Goal: Task Accomplishment & Management: Complete application form

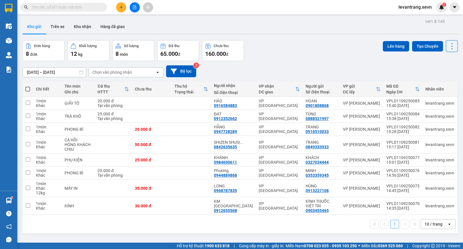
click at [286, 34] on div at bounding box center [241, 34] width 436 height 1
click at [120, 8] on icon "plus" at bounding box center [121, 7] width 4 height 4
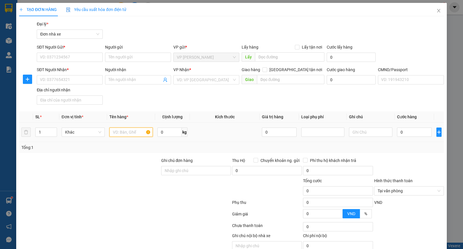
click at [129, 134] on input "text" at bounding box center [130, 132] width 43 height 9
type input "DÉP"
click at [166, 135] on input "0" at bounding box center [170, 132] width 24 height 9
type input "6.5"
click at [401, 130] on input "0" at bounding box center [414, 132] width 35 height 9
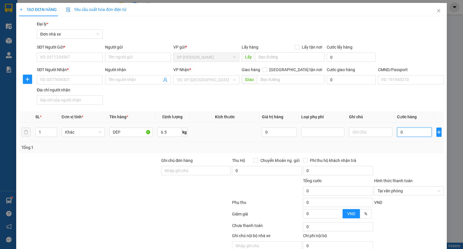
type input "3"
type input "35"
type input "35.000"
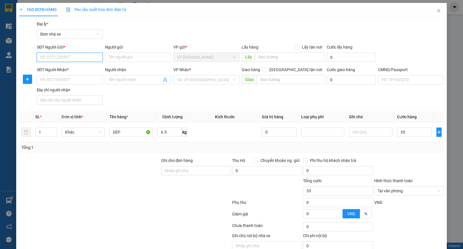
type input "35.000"
click at [71, 57] on input "SĐT Người Gửi *" at bounding box center [70, 57] width 66 height 9
type input "0983331961"
click at [67, 56] on input "0983331961" at bounding box center [70, 57] width 66 height 9
click at [68, 67] on div "0983331961 - DŨNG" at bounding box center [69, 69] width 58 height 6
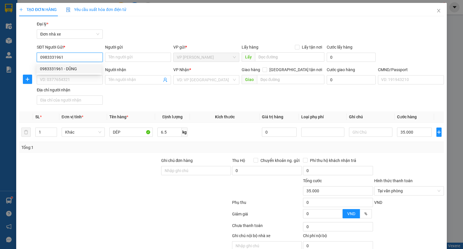
type input "DŨNG"
type input "0986443188"
type input "HUYỀN"
type input "[PERSON_NAME] 0912266075"
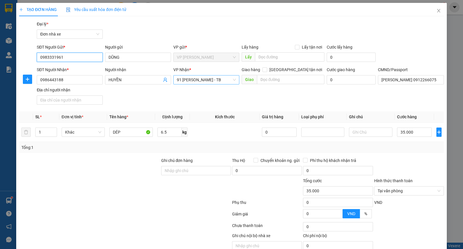
click at [213, 78] on span "91 [PERSON_NAME] - TB" at bounding box center [206, 80] width 59 height 9
type input "0983331961"
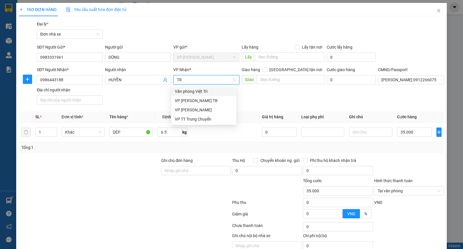
type input "TRA"
click at [212, 92] on div "VP [PERSON_NAME] TB" at bounding box center [204, 91] width 58 height 6
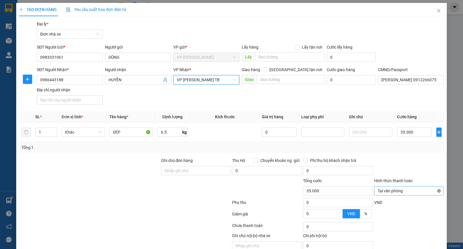
type input "35.000"
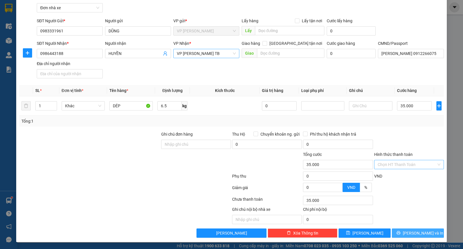
click at [411, 238] on button "[PERSON_NAME] và In" at bounding box center [418, 233] width 52 height 9
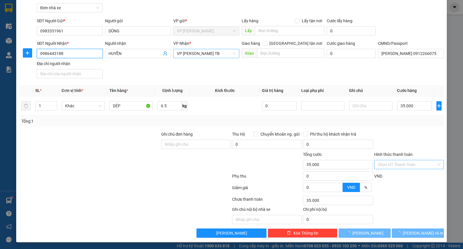
click at [76, 52] on input "0986443188" at bounding box center [70, 53] width 66 height 9
click at [74, 52] on input "0986443188" at bounding box center [70, 53] width 66 height 9
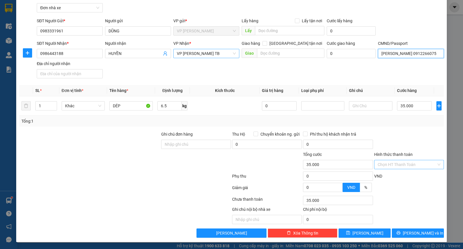
click at [394, 50] on input "[PERSON_NAME] 0912266075" at bounding box center [411, 53] width 66 height 9
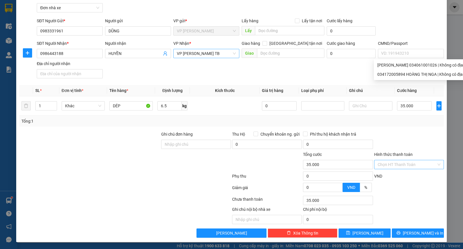
click at [317, 73] on div "SĐT Người Nhận * 0986443188 Người nhận HUYỀN VP Nhận * VP [PERSON_NAME] TB Giao…" at bounding box center [241, 60] width 410 height 41
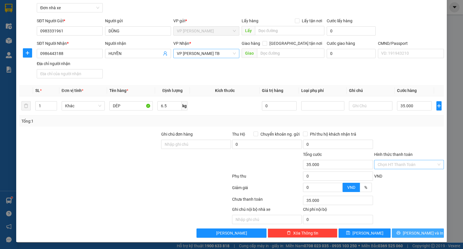
click at [419, 233] on span "[PERSON_NAME] và In" at bounding box center [423, 233] width 41 height 6
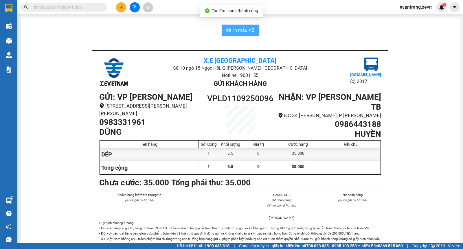
click at [228, 28] on icon "printer" at bounding box center [229, 30] width 5 height 5
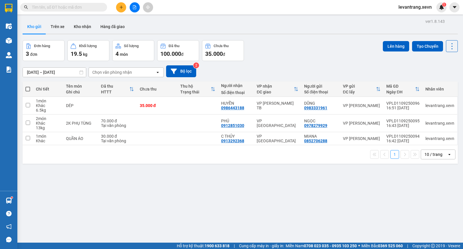
click at [64, 5] on input "text" at bounding box center [66, 7] width 68 height 6
click at [72, 8] on input "text" at bounding box center [66, 7] width 68 height 6
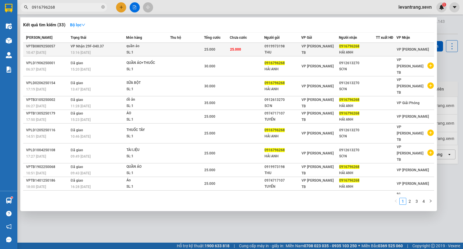
type input "0916796268"
click at [235, 48] on span "25.000" at bounding box center [235, 50] width 11 height 4
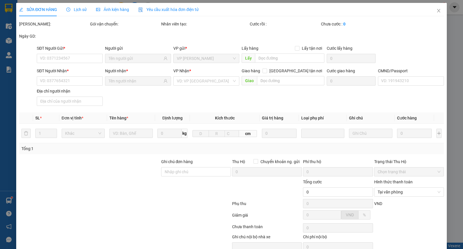
type input "0919973198"
type input "THU"
type input "0916796268"
type input "HẢI ANH"
type input "2"
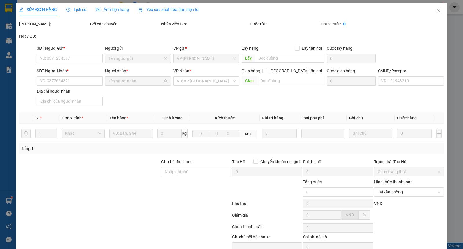
type input "25.000"
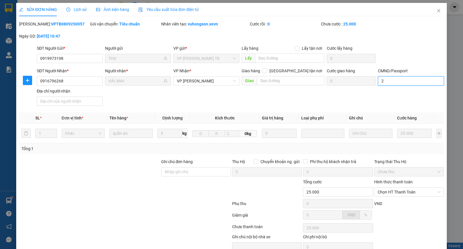
click at [400, 81] on input "2" at bounding box center [411, 80] width 66 height 9
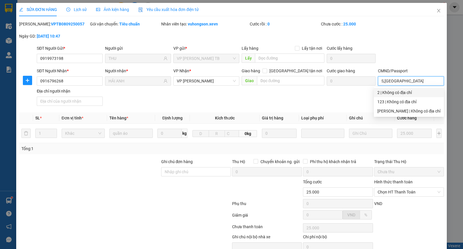
type input "S,[GEOGRAPHIC_DATA]"
click at [352, 96] on div "SĐT Người Nhận * 0916796268 Người nhận * HẢI ANH VP Nhận * VP [PERSON_NAME] Gia…" at bounding box center [241, 88] width 410 height 41
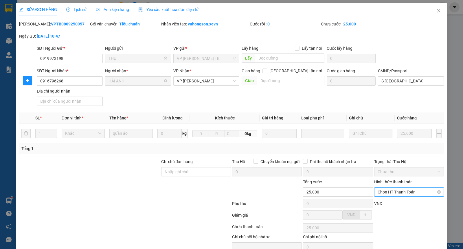
click at [382, 194] on span "Chọn HT Thanh Toán" at bounding box center [409, 192] width 63 height 9
click at [381, 203] on div "Tại văn phòng" at bounding box center [405, 204] width 62 height 6
type input "0"
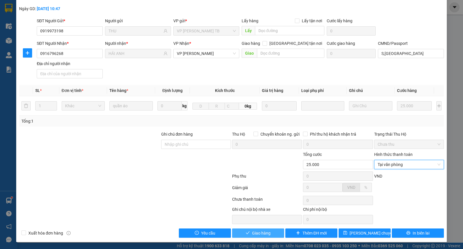
click at [271, 232] on button "Giao hàng" at bounding box center [258, 233] width 52 height 9
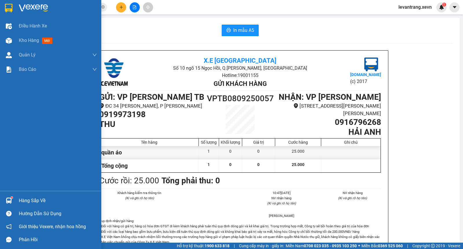
click at [22, 198] on div "Hàng sắp về" at bounding box center [58, 201] width 78 height 9
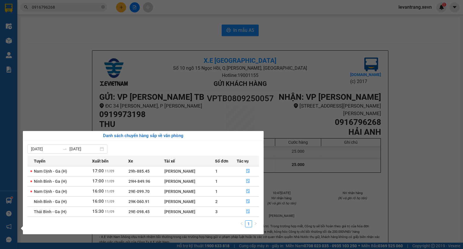
click at [67, 88] on section "Kết quả tìm kiếm ( 33 ) Bộ lọc Mã ĐH Trạng thái Món hàng Thu hộ Tổng cước Chưa …" at bounding box center [231, 124] width 463 height 249
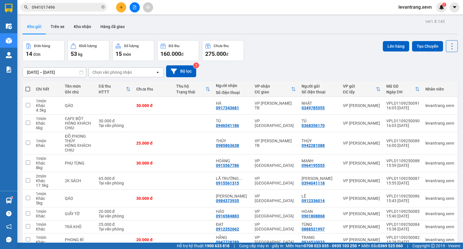
scroll to position [45, 0]
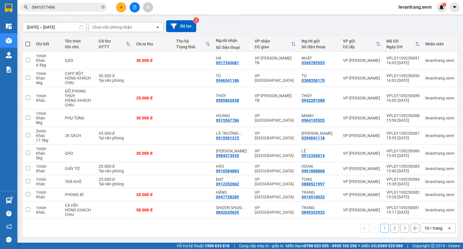
click at [69, 3] on span "0941017496" at bounding box center [63, 7] width 87 height 9
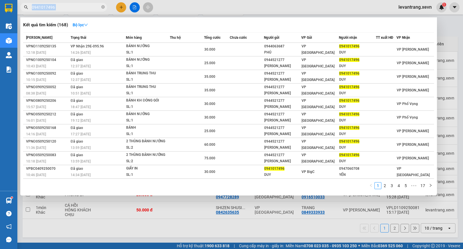
click at [69, 3] on span "0941017496" at bounding box center [63, 7] width 87 height 9
click at [68, 6] on input "0941017496" at bounding box center [66, 7] width 68 height 6
paste input "86443188"
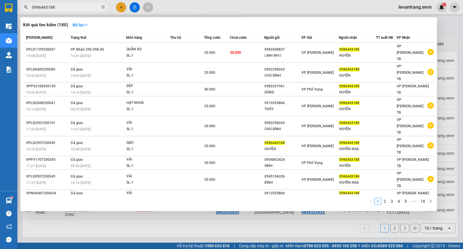
type input "0986443188"
